Goal: Communication & Community: Ask a question

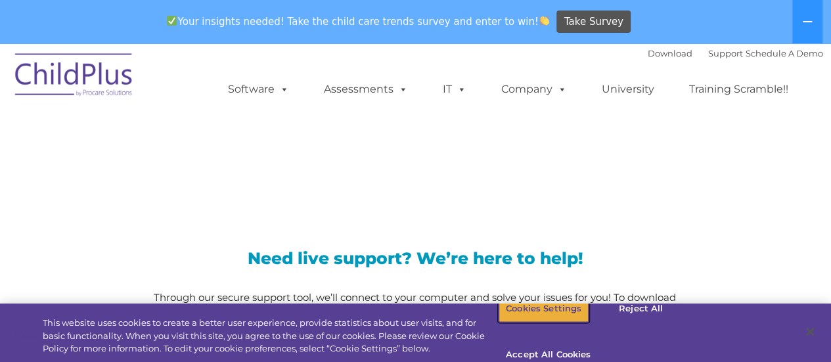
click at [521, 322] on button "Cookies Settings" at bounding box center [543, 309] width 90 height 28
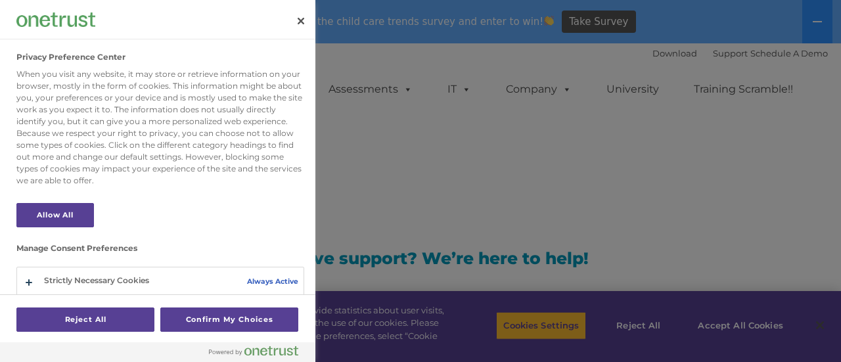
click at [402, 210] on div at bounding box center [420, 181] width 841 height 362
click at [307, 22] on button "Close" at bounding box center [300, 21] width 29 height 29
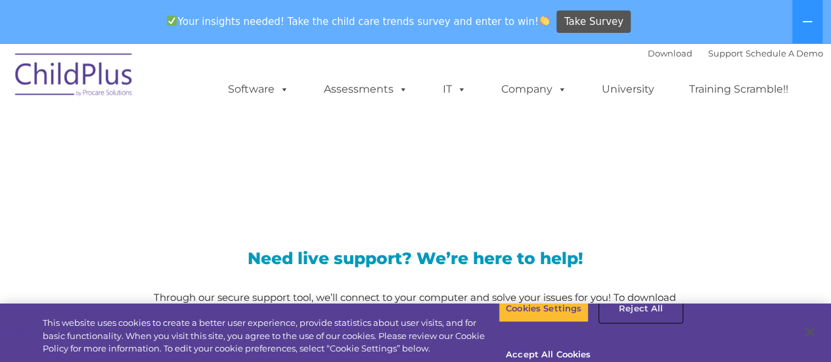
click at [617, 322] on button "Reject All" at bounding box center [641, 309] width 82 height 28
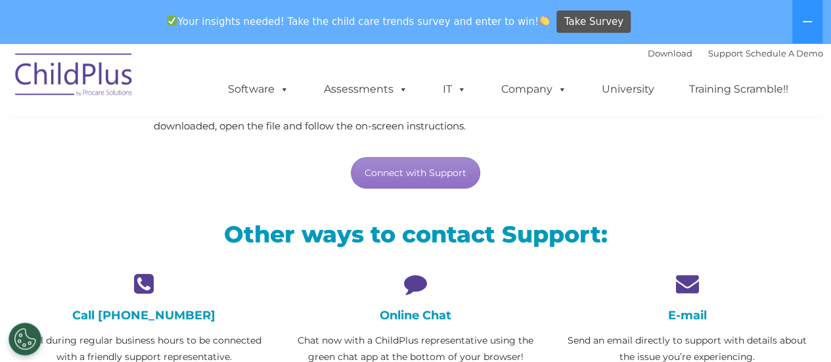
scroll to position [204, 0]
click at [420, 293] on div "Online Chat Chat now with a ChildPlus representative using the green chat app a…" at bounding box center [416, 317] width 252 height 93
click at [413, 284] on icon at bounding box center [416, 282] width 252 height 23
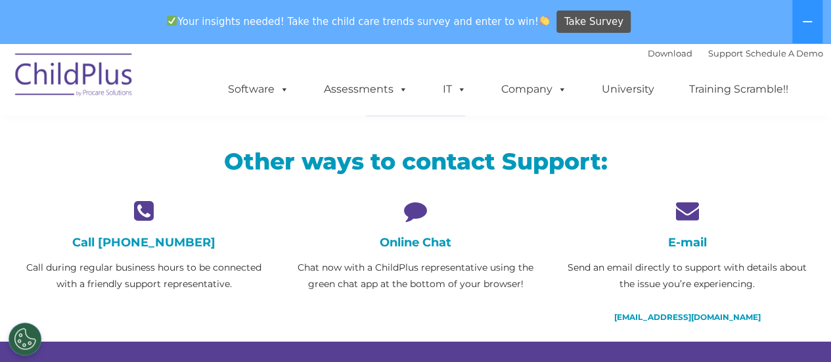
scroll to position [274, 0]
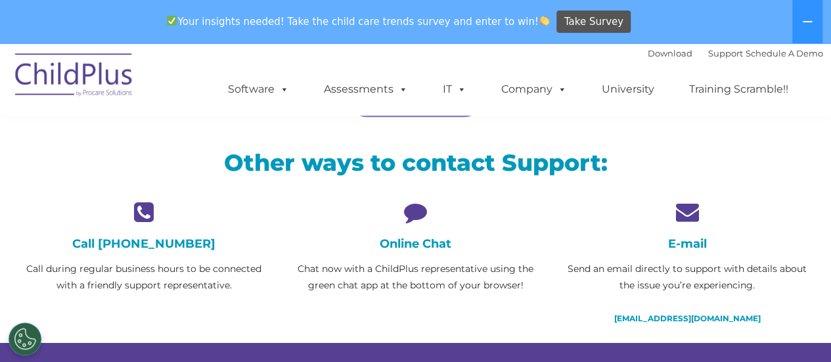
click at [391, 240] on h4 "Online Chat" at bounding box center [416, 243] width 252 height 14
click at [410, 240] on h4 "Online Chat" at bounding box center [416, 243] width 252 height 14
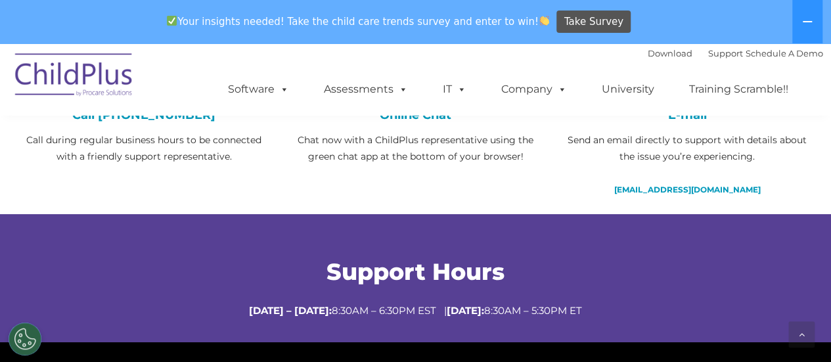
scroll to position [381, 0]
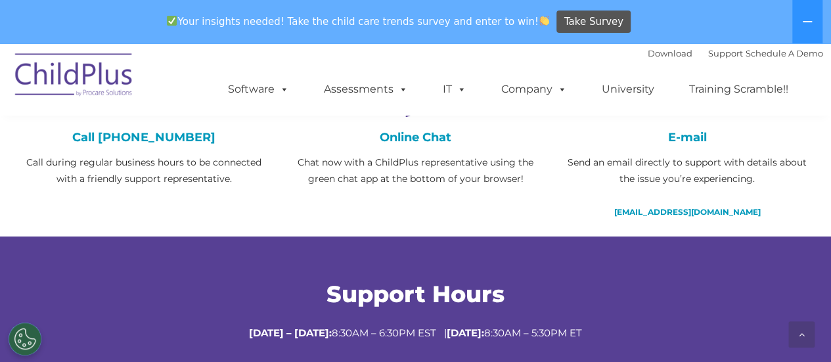
click at [423, 136] on h4 "Online Chat" at bounding box center [416, 137] width 252 height 14
click at [419, 137] on h4 "Online Chat" at bounding box center [416, 137] width 252 height 14
click at [409, 135] on h4 "Online Chat" at bounding box center [416, 137] width 252 height 14
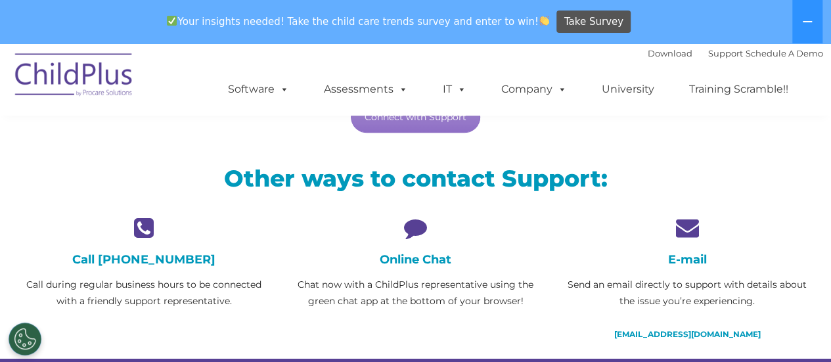
scroll to position [261, 0]
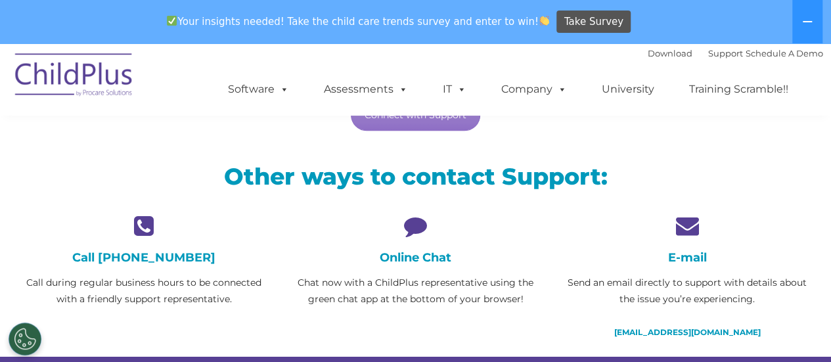
click at [411, 221] on icon at bounding box center [416, 225] width 252 height 23
click at [394, 253] on h4 "Online Chat" at bounding box center [416, 257] width 252 height 14
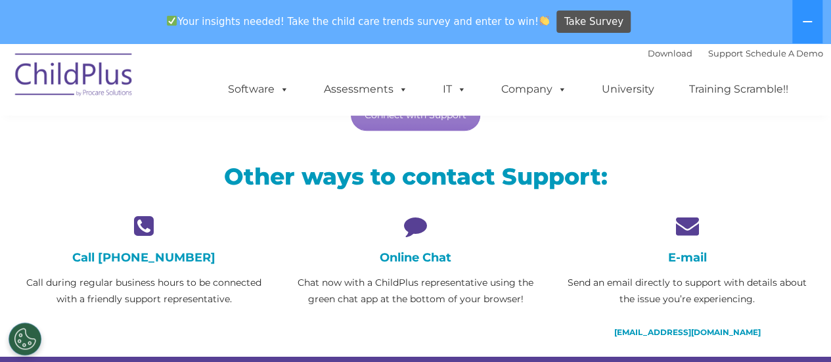
click at [386, 274] on p "Chat now with a ChildPlus representative using the green chat app at the bottom…" at bounding box center [416, 290] width 252 height 33
drag, startPoint x: 393, startPoint y: 287, endPoint x: 360, endPoint y: 216, distance: 78.2
click at [360, 216] on icon at bounding box center [416, 225] width 252 height 23
click at [397, 245] on div "Online Chat Chat now with a ChildPlus representative using the green chat app a…" at bounding box center [416, 260] width 252 height 93
click at [398, 252] on h4 "Online Chat" at bounding box center [416, 257] width 252 height 14
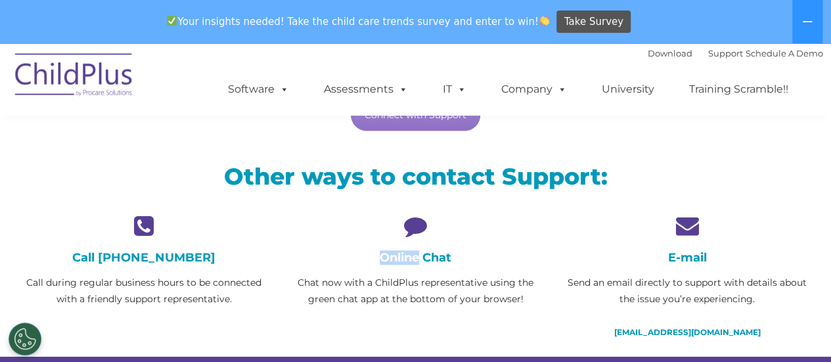
drag, startPoint x: 398, startPoint y: 252, endPoint x: 391, endPoint y: 253, distance: 6.7
click at [398, 253] on h4 "Online Chat" at bounding box center [416, 257] width 252 height 14
click at [383, 231] on icon at bounding box center [416, 225] width 252 height 23
click at [393, 221] on icon at bounding box center [416, 225] width 252 height 23
click at [383, 206] on div "Other ways to contact Support:" at bounding box center [416, 179] width 814 height 69
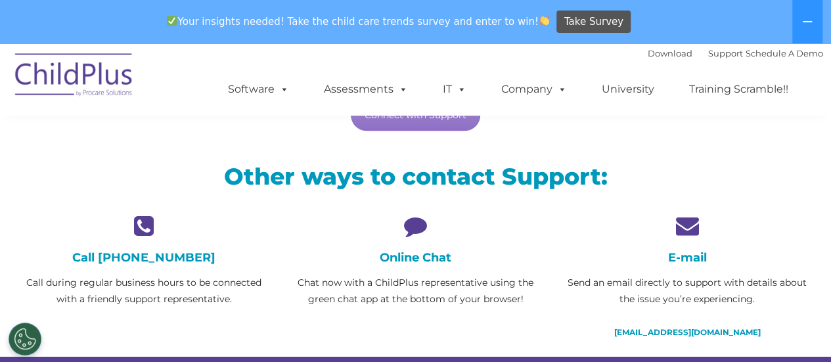
click at [403, 226] on icon at bounding box center [416, 225] width 252 height 23
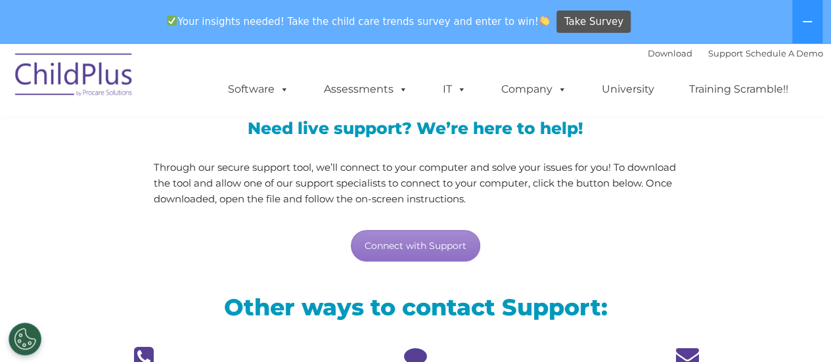
scroll to position [137, 0]
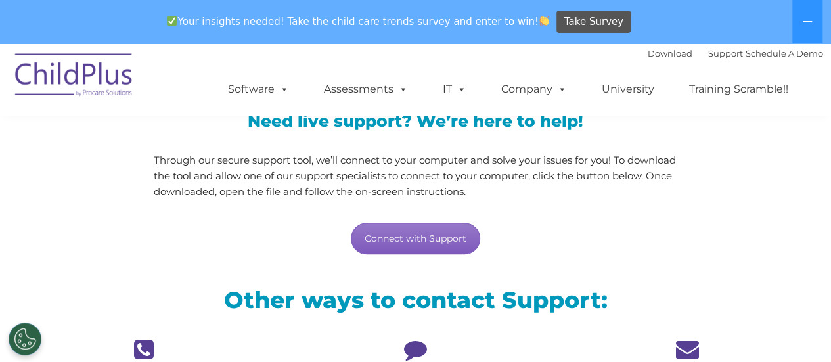
click at [426, 238] on link "Connect with Support" at bounding box center [415, 239] width 129 height 32
